Goal: Task Accomplishment & Management: Use online tool/utility

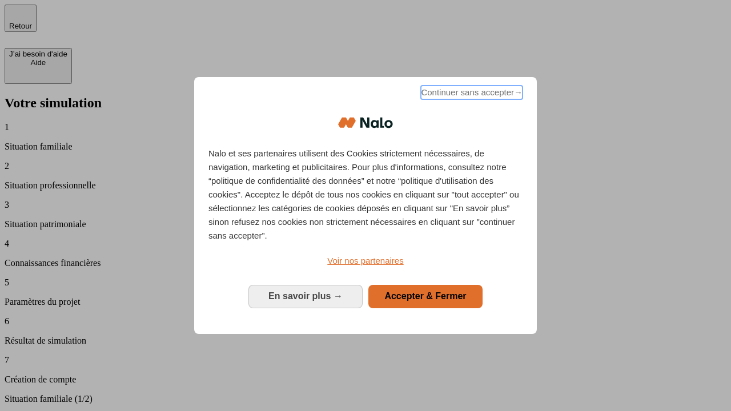
click at [470, 94] on span "Continuer sans accepter →" at bounding box center [472, 93] width 102 height 14
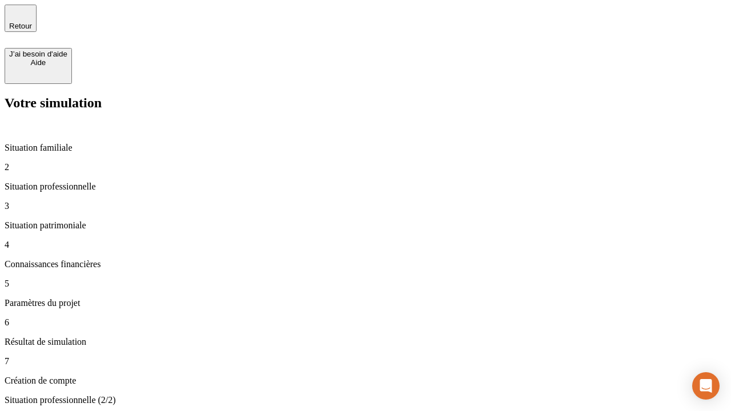
type input "70 000"
type input "1 000"
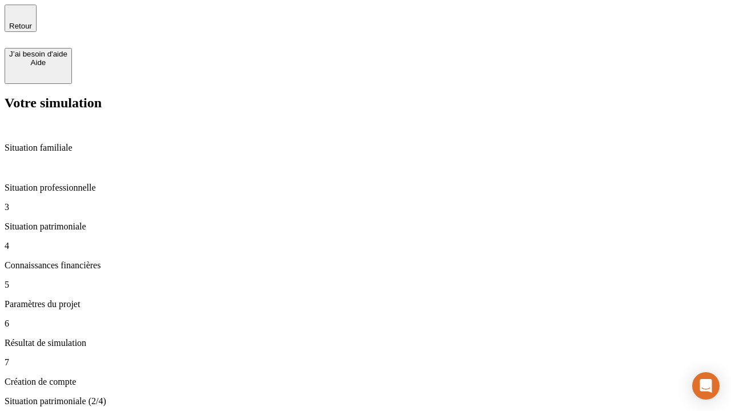
type input "800"
type input "6"
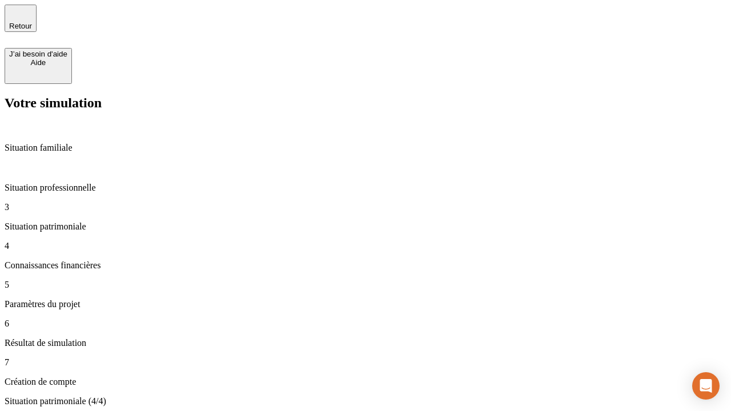
type input "400"
type input "3"
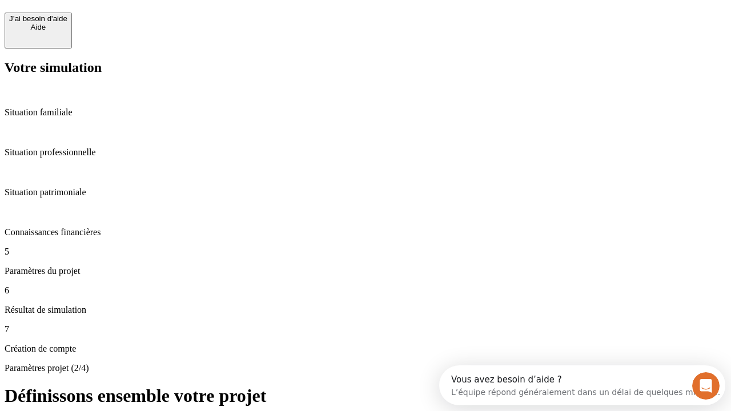
scroll to position [10, 0]
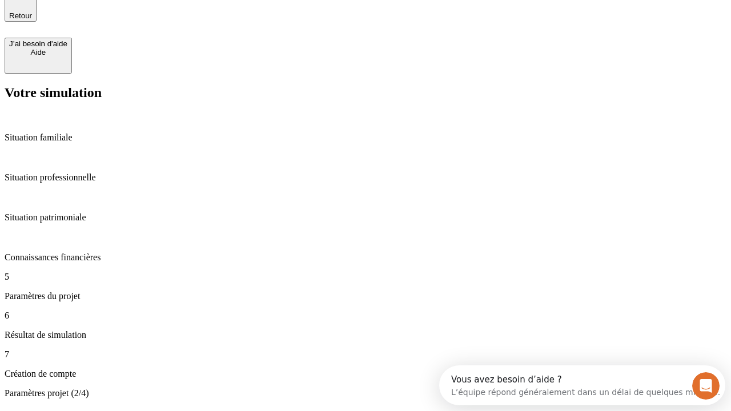
type input "35"
type input "500"
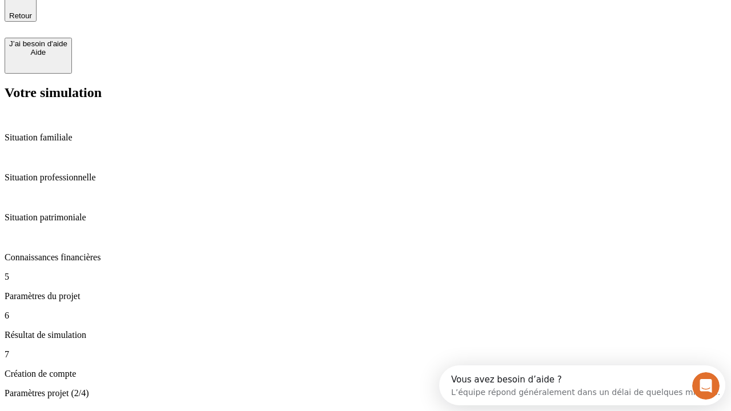
type input "640"
